Goal: Task Accomplishment & Management: Complete application form

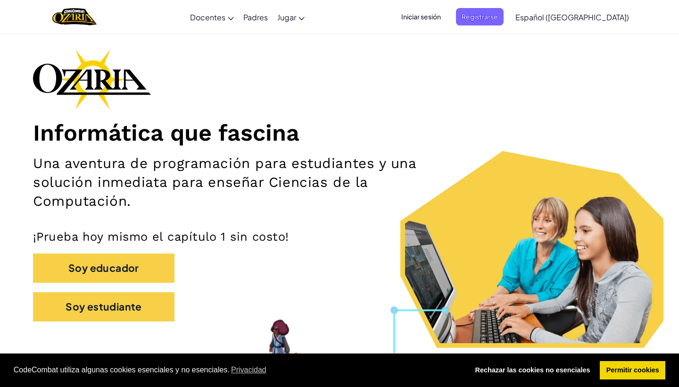
scroll to position [44, 0]
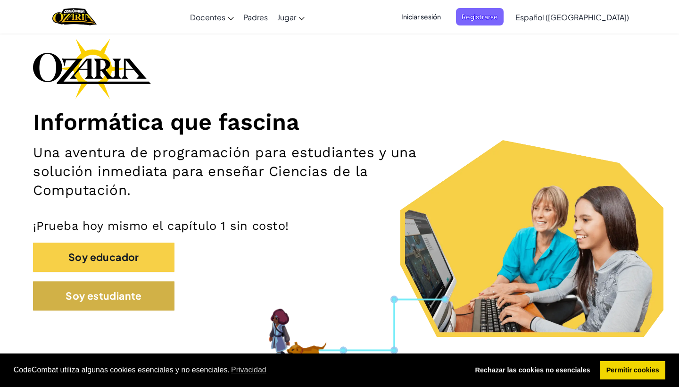
click at [120, 296] on button "Soy estudiante" at bounding box center [103, 295] width 141 height 29
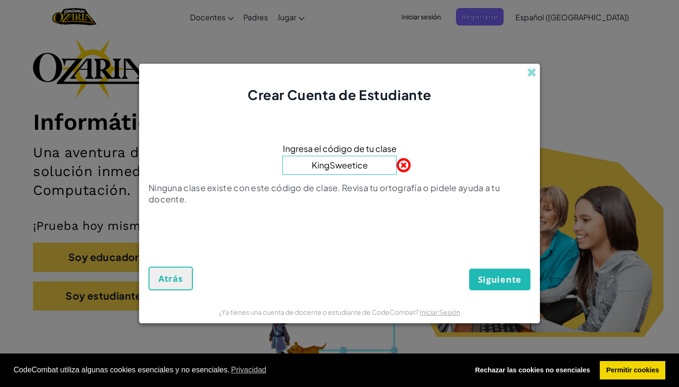
type input "KingSweetice"
click at [500, 279] on button "Siguiente" at bounding box center [499, 279] width 61 height 22
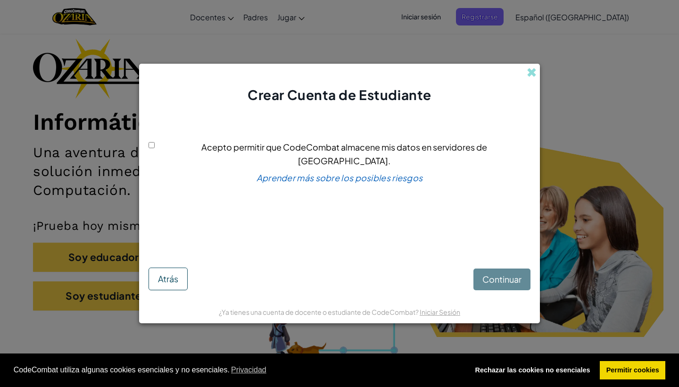
click at [155, 148] on input "Acepto permitir que CodeCombat almacene mis datos en servidores de [GEOGRAPHIC_…" at bounding box center [152, 145] width 6 height 6
checkbox input "true"
click at [509, 277] on span "Continuar" at bounding box center [501, 279] width 39 height 11
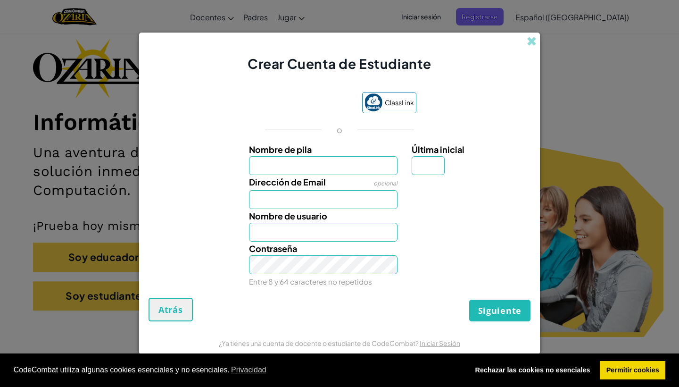
click at [166, 315] on span "Atrás" at bounding box center [170, 309] width 25 height 11
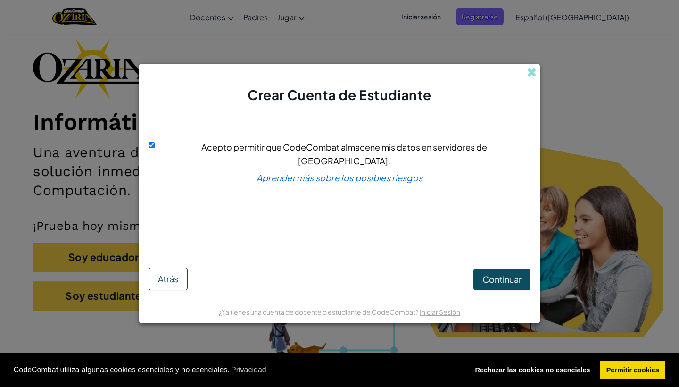
click at [168, 278] on span "Atrás" at bounding box center [168, 278] width 20 height 11
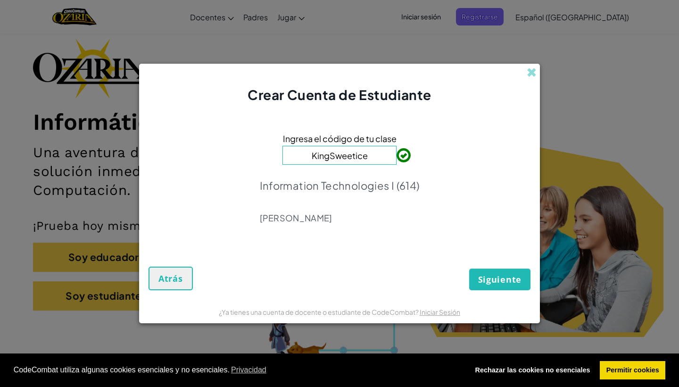
click at [168, 278] on span "Atrás" at bounding box center [170, 278] width 25 height 11
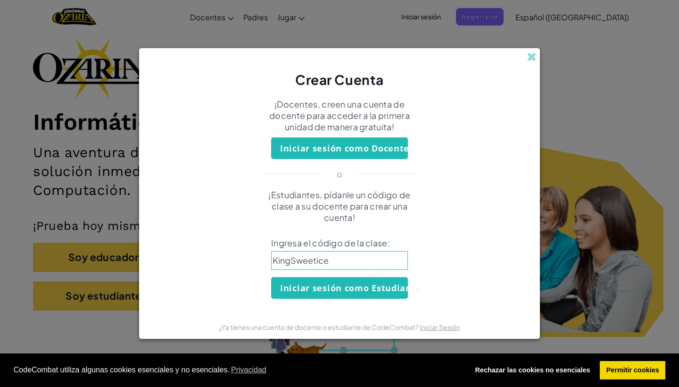
click at [359, 286] on button "Iniciar sesión como Estudiante" at bounding box center [339, 288] width 137 height 22
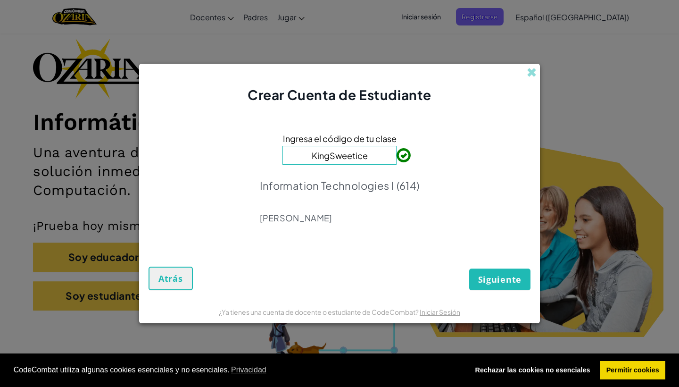
click at [502, 282] on span "Siguiente" at bounding box center [499, 279] width 43 height 11
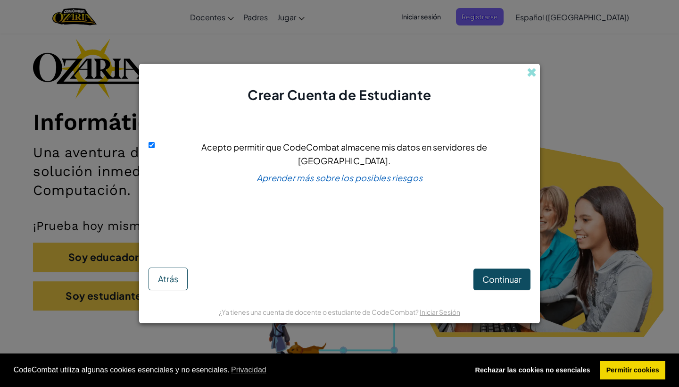
click at [493, 281] on span "Continuar" at bounding box center [501, 279] width 39 height 11
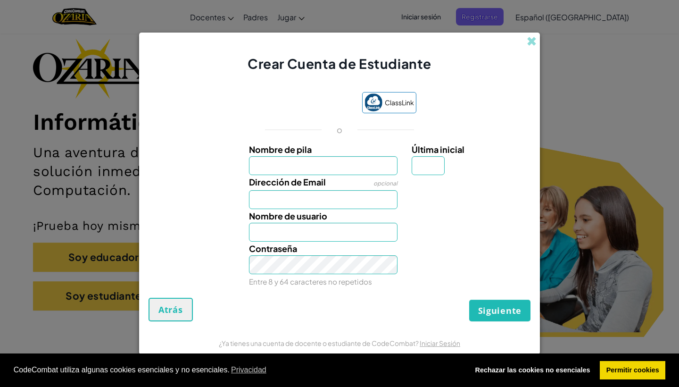
click at [356, 157] on input "Nombre de pila" at bounding box center [323, 165] width 149 height 19
click at [399, 107] on span "ClassLink" at bounding box center [399, 103] width 29 height 14
click at [523, 33] on div "Crear Cuenta de Estudiante" at bounding box center [339, 53] width 401 height 41
click at [524, 39] on div "Crear Cuenta de Estudiante" at bounding box center [339, 53] width 401 height 41
click at [537, 39] on span at bounding box center [532, 41] width 10 height 10
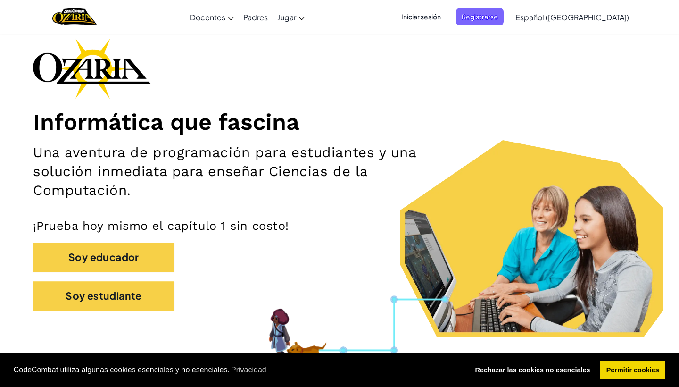
click at [447, 16] on span "Iniciar sesión" at bounding box center [421, 16] width 51 height 17
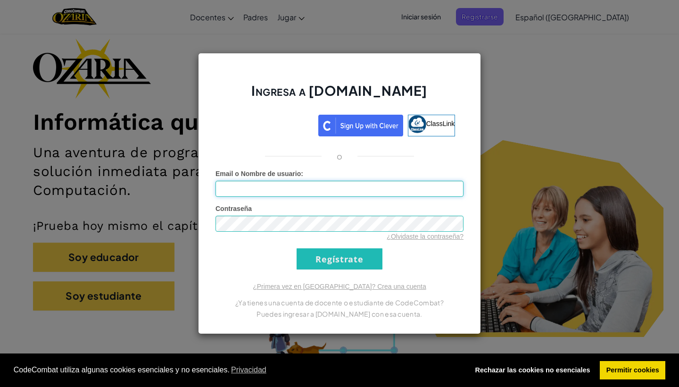
type input "[EMAIL_ADDRESS][DOMAIN_NAME]"
click at [340, 258] on input "Regístrate" at bounding box center [340, 258] width 86 height 21
